Goal: Task Accomplishment & Management: Use online tool/utility

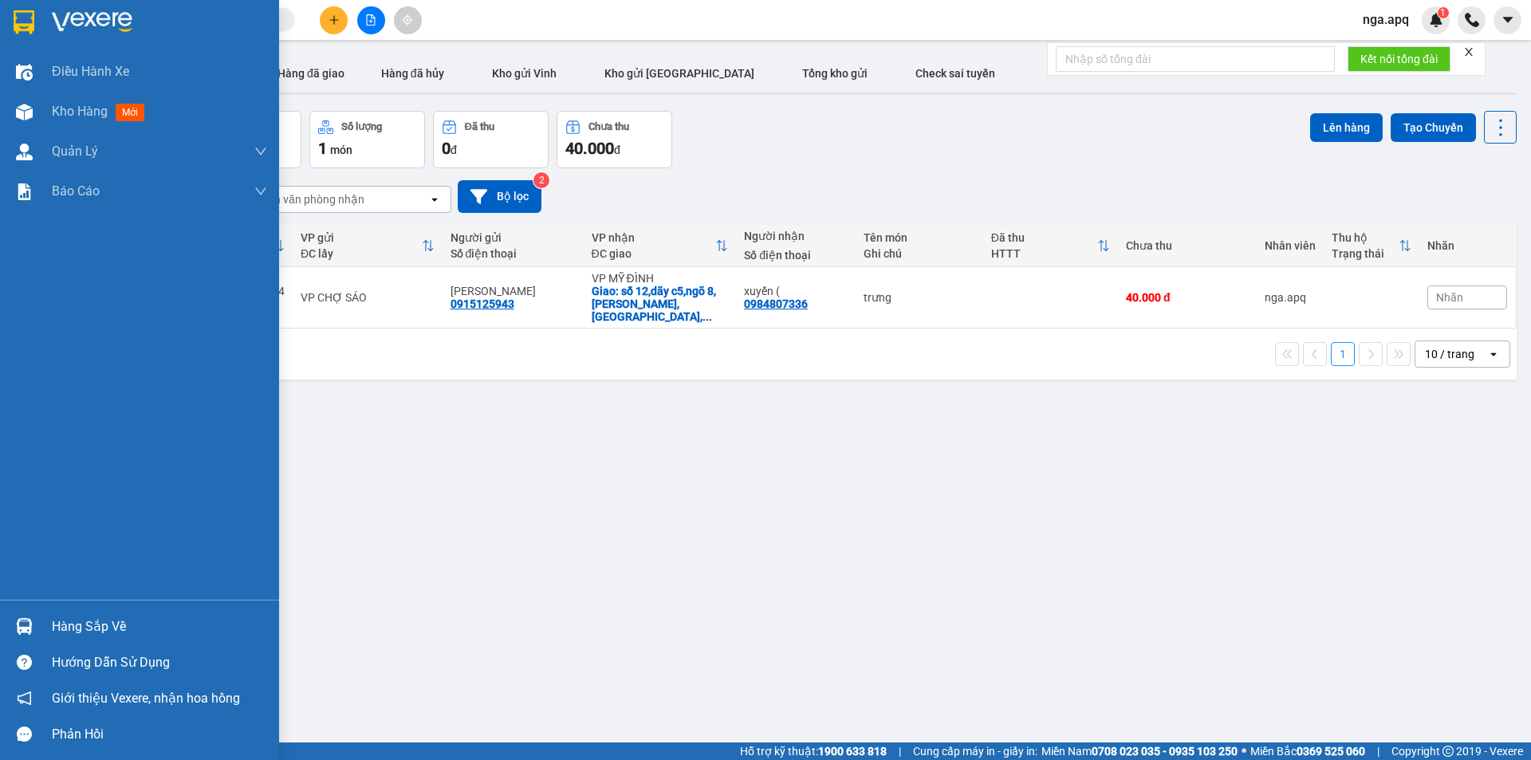
click at [25, 624] on img at bounding box center [24, 626] width 17 height 17
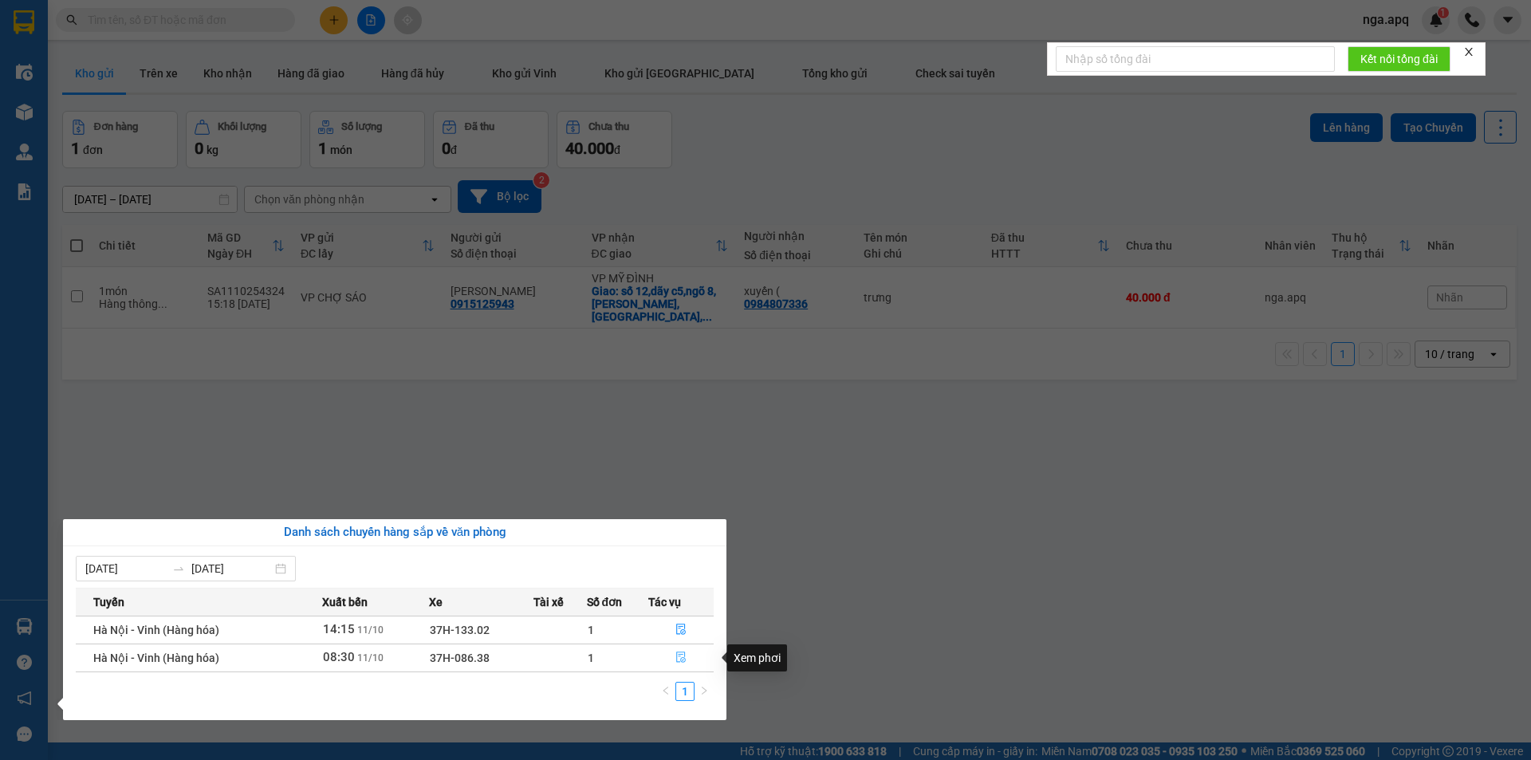
click at [676, 652] on icon "file-done" at bounding box center [680, 656] width 11 height 11
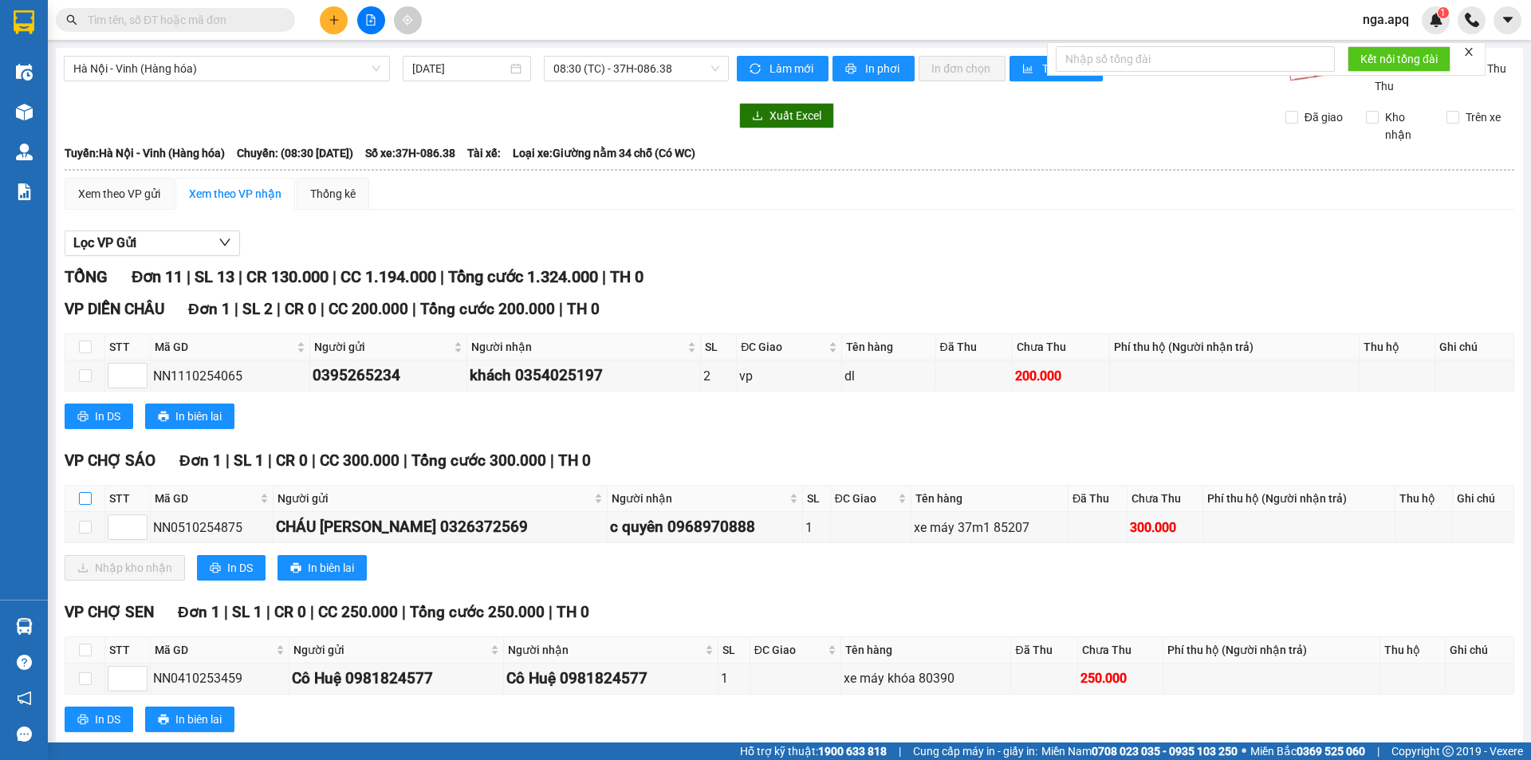
click at [87, 497] on input "checkbox" at bounding box center [85, 498] width 13 height 13
checkbox input "true"
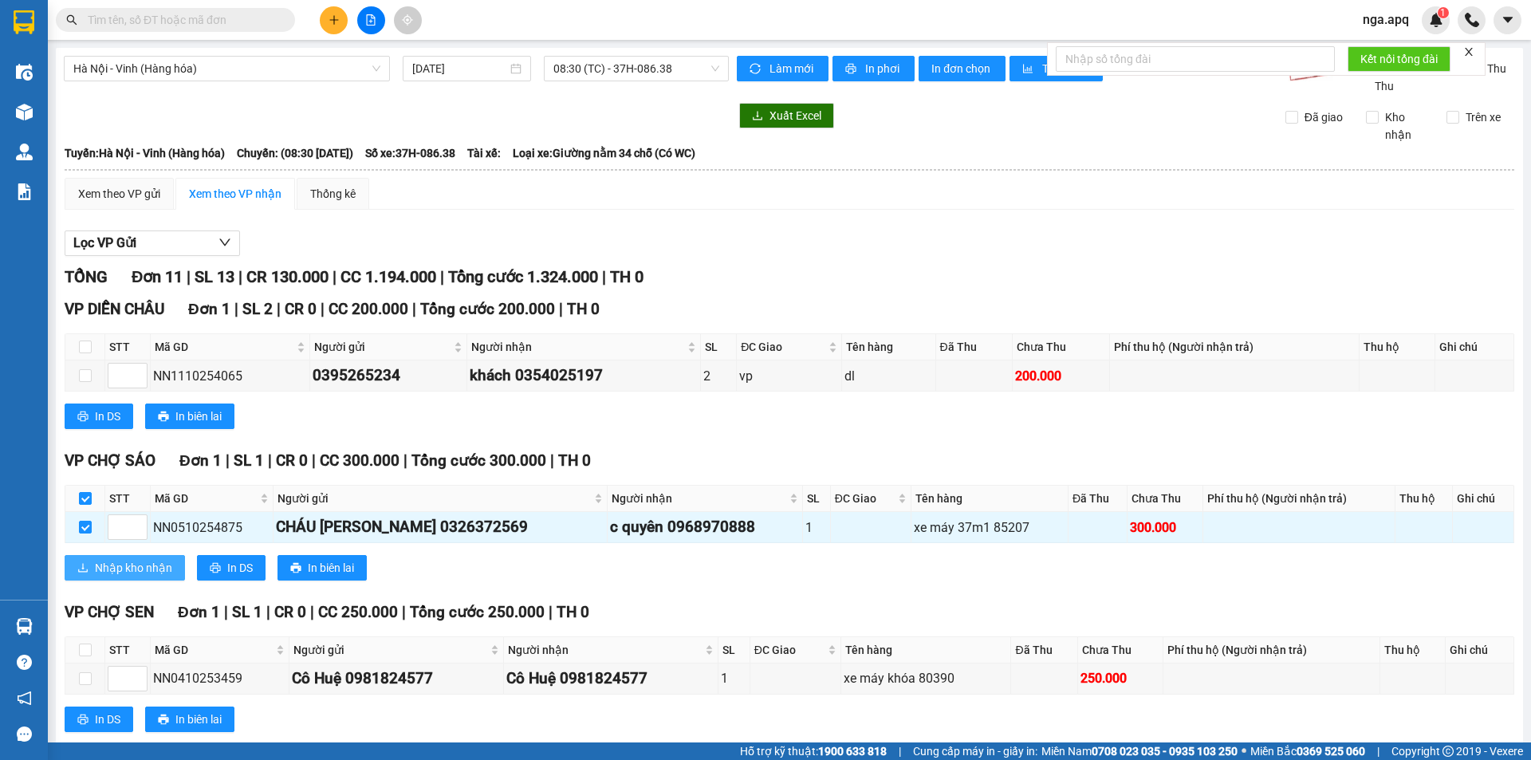
click at [117, 571] on span "Nhập kho nhận" at bounding box center [133, 568] width 77 height 18
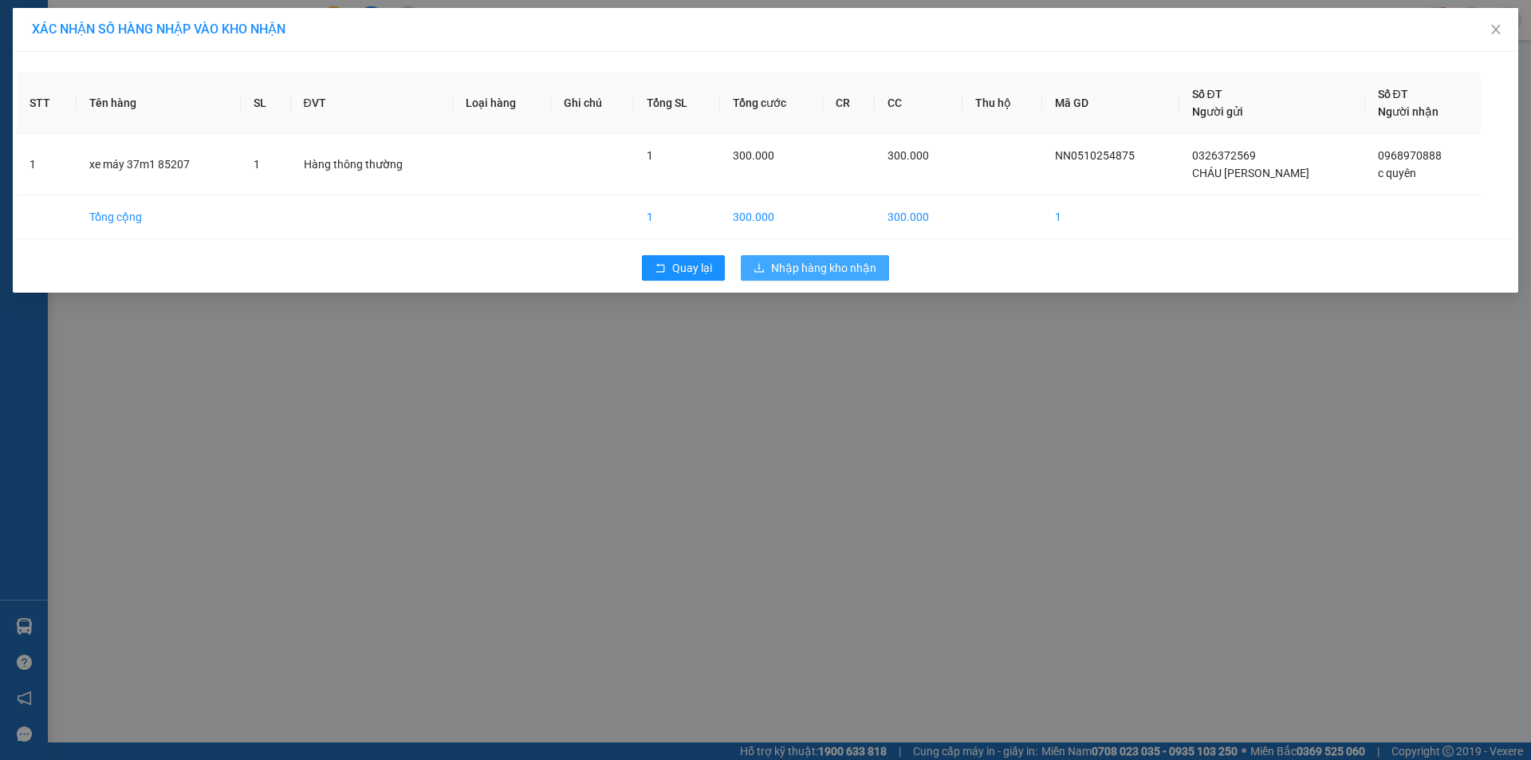
click at [808, 265] on span "Nhập hàng kho nhận" at bounding box center [823, 268] width 105 height 18
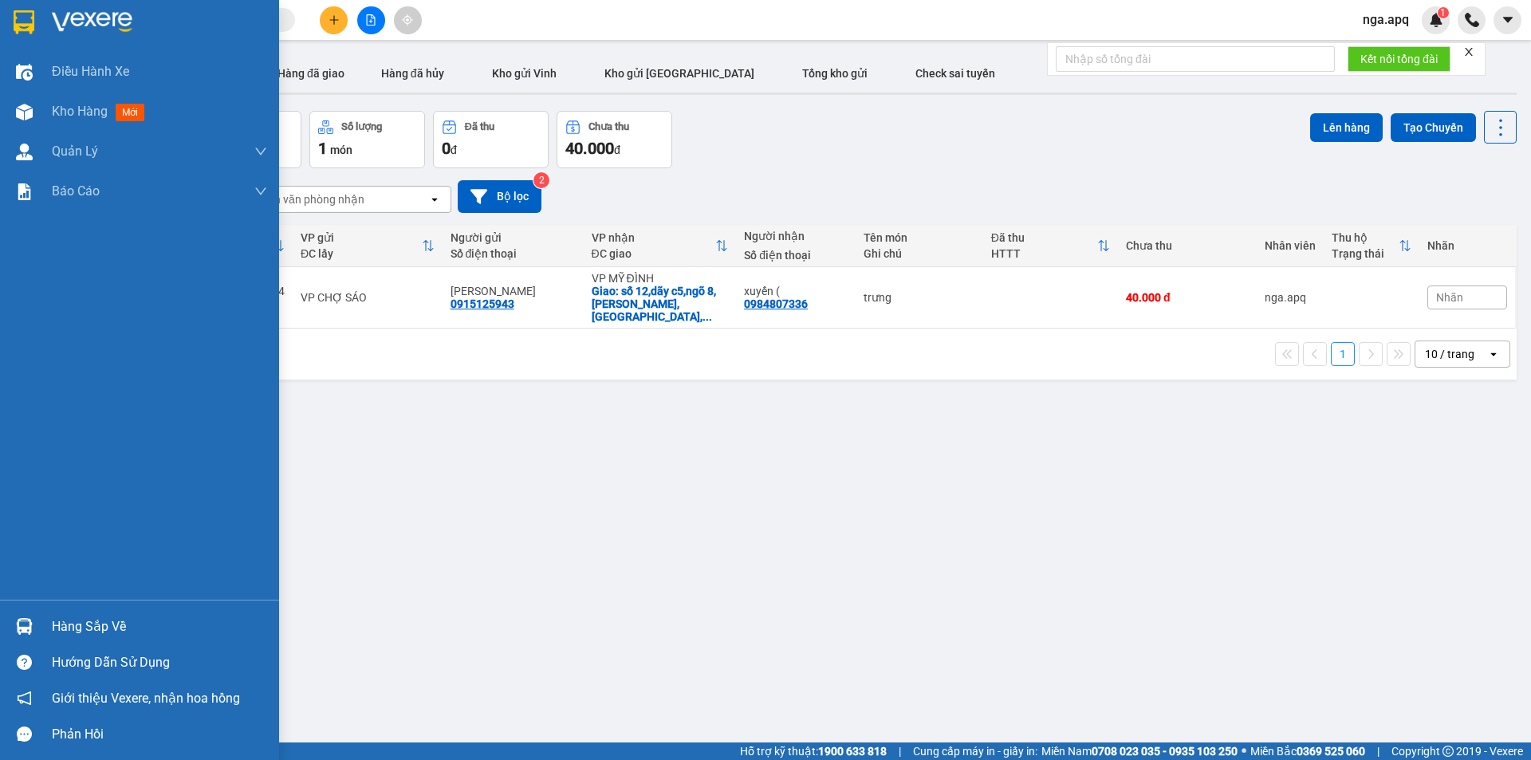
click at [26, 619] on img at bounding box center [24, 626] width 17 height 17
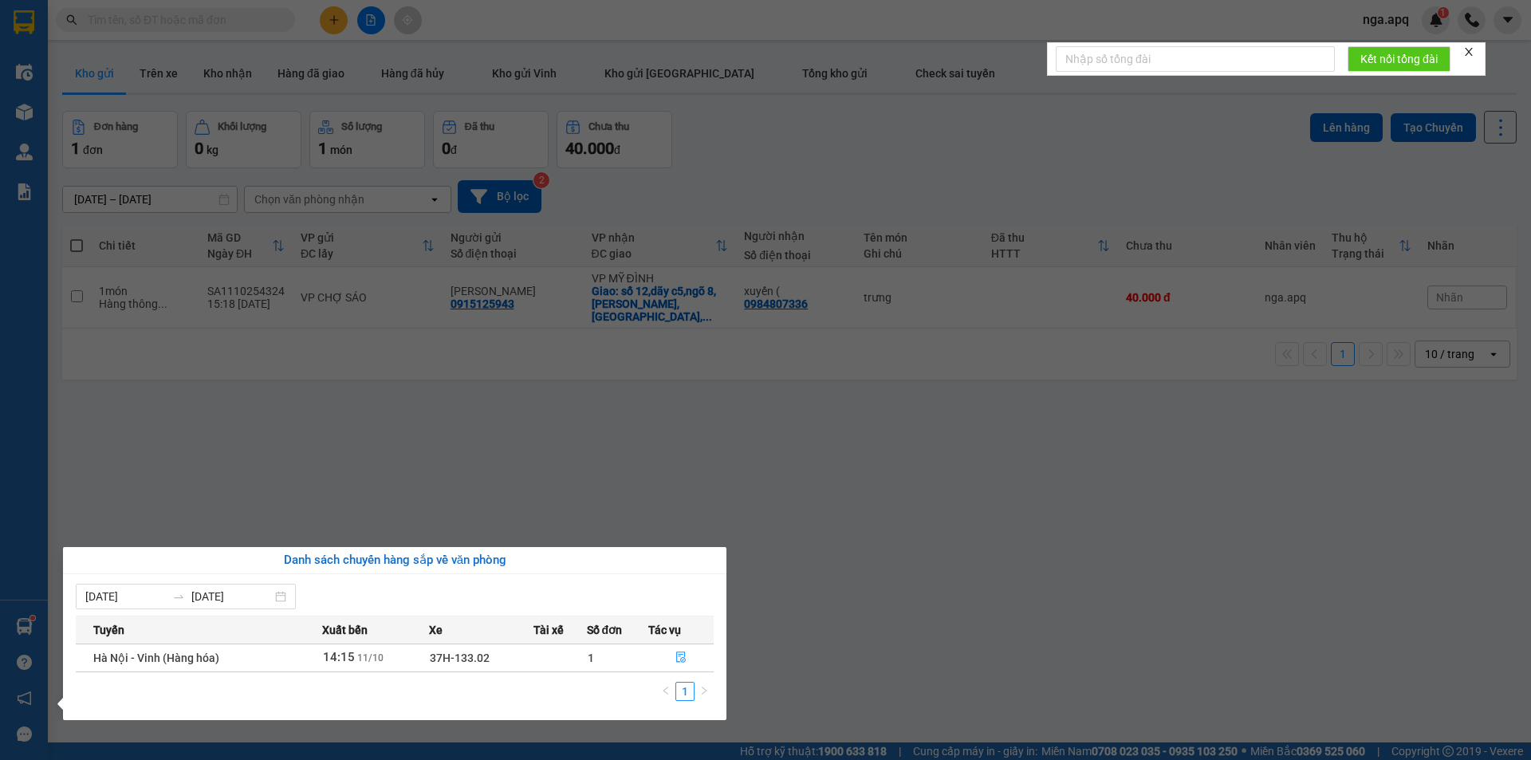
click at [1059, 558] on section "Kết quả tìm kiếm ( 0 ) Bộ lọc No Data nga.apq 1 Điều hành xe Kho hàng mới Quản …" at bounding box center [765, 380] width 1531 height 760
